Goal: Task Accomplishment & Management: Manage account settings

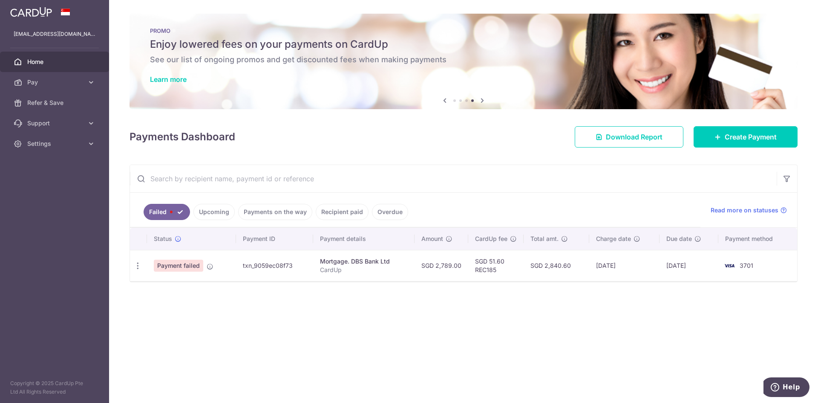
click at [478, 171] on input "text" at bounding box center [453, 178] width 647 height 27
click at [481, 150] on div "× Pause Schedule Pause all future payments in this series Pause just this one p…" at bounding box center [463, 201] width 709 height 403
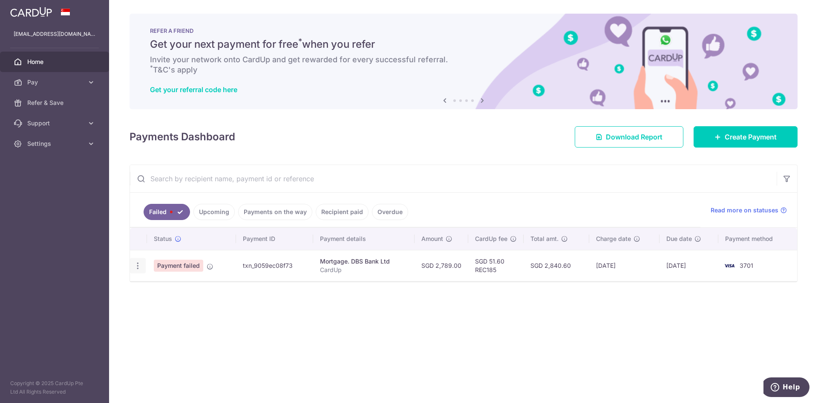
click at [140, 265] on icon "button" at bounding box center [137, 265] width 9 height 9
click at [173, 290] on span "Update payment" at bounding box center [183, 289] width 58 height 10
radio input "true"
type input "2,789.00"
type input "CardUp"
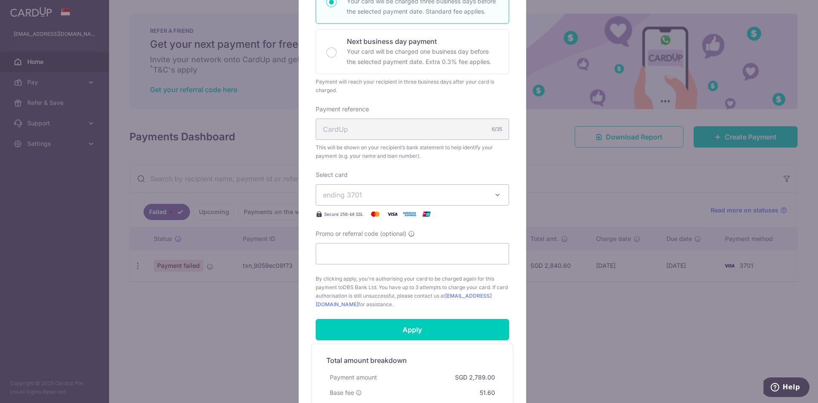
scroll to position [159, 0]
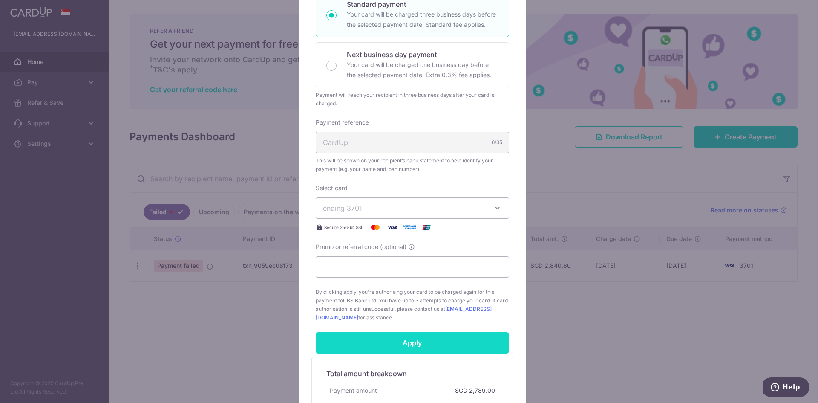
click at [384, 347] on input "Apply" at bounding box center [413, 342] width 194 height 21
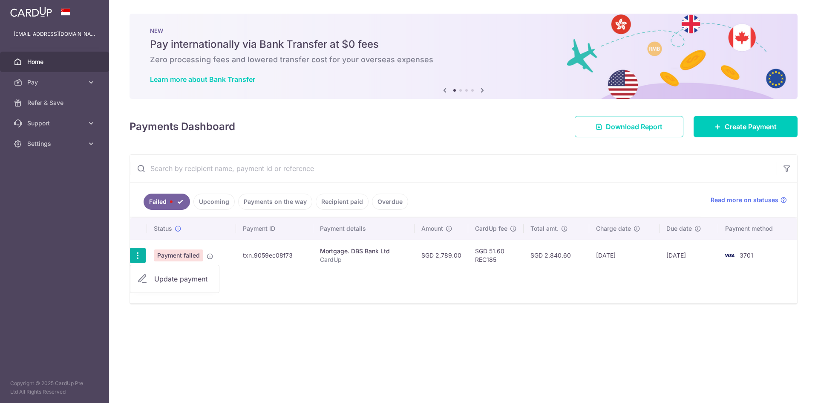
click at [161, 278] on span "Update payment" at bounding box center [183, 279] width 58 height 10
radio input "true"
type input "2,789.00"
type input "CardUp"
type input "REC185"
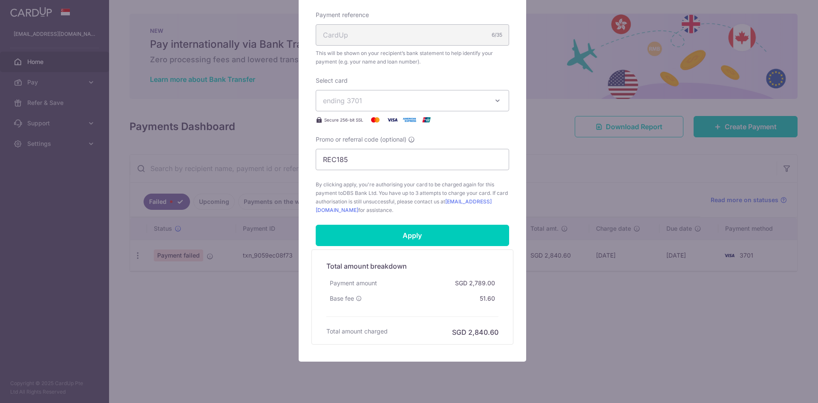
scroll to position [287, 0]
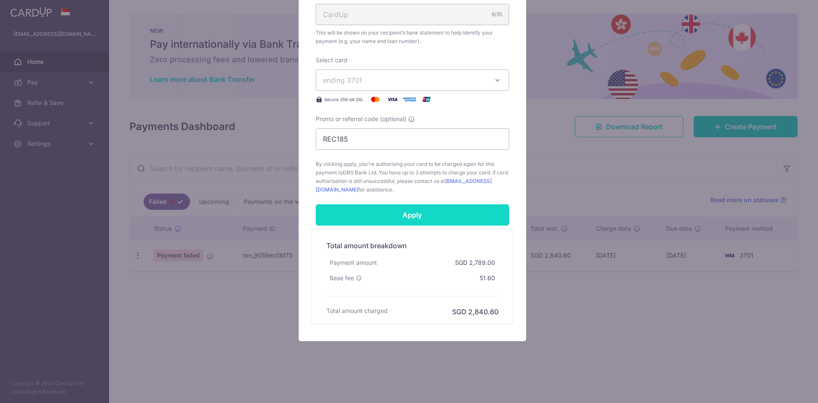
click at [444, 217] on input "Apply" at bounding box center [413, 214] width 194 height 21
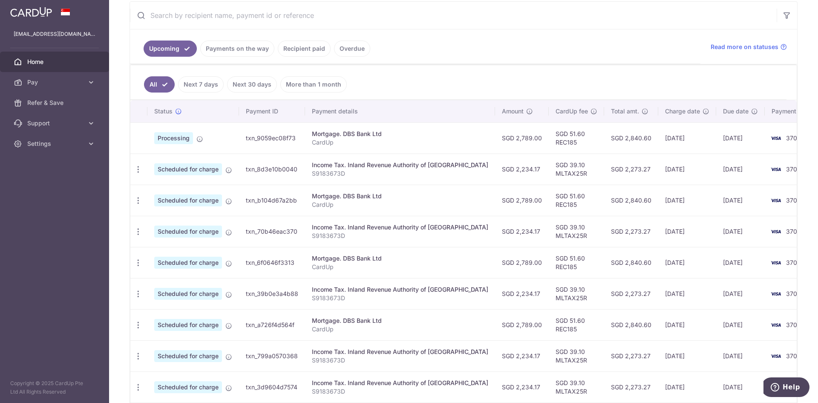
scroll to position [170, 0]
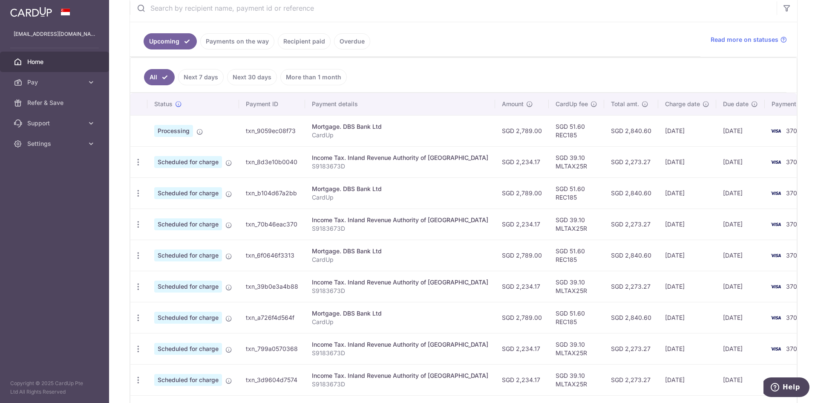
click at [297, 41] on link "Recipient paid" at bounding box center [304, 41] width 53 height 16
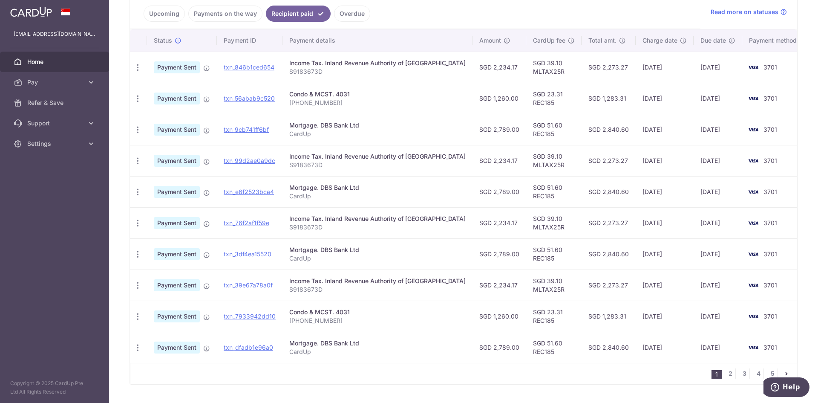
scroll to position [213, 0]
